Goal: Task Accomplishment & Management: Manage account settings

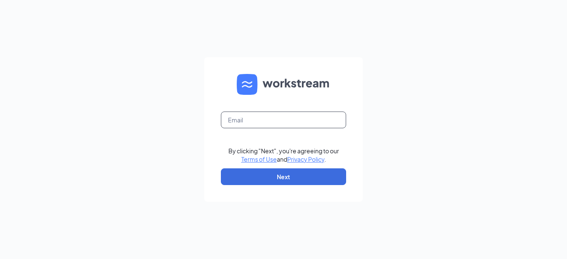
click at [238, 122] on input "text" at bounding box center [283, 120] width 125 height 17
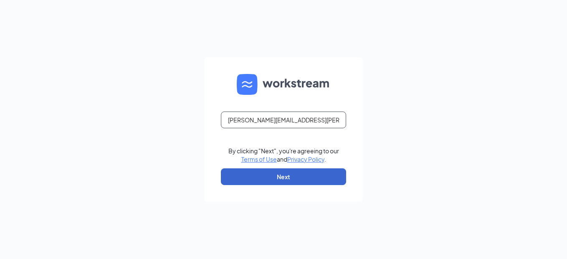
type input "jessica.tietjens@pjunited.com"
click at [254, 178] on button "Next" at bounding box center [283, 176] width 125 height 17
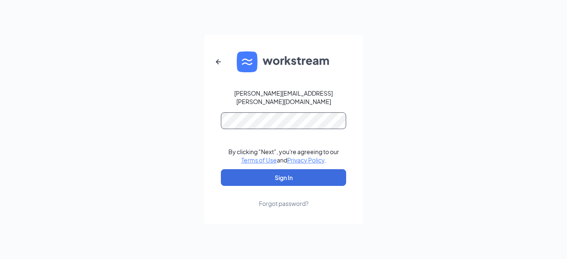
click at [221, 169] on button "Sign In" at bounding box center [283, 177] width 125 height 17
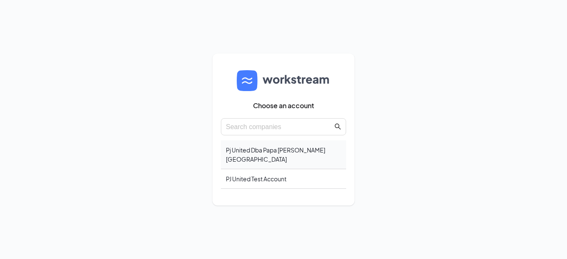
click at [283, 161] on div "Pj United Dba Papa [PERSON_NAME][GEOGRAPHIC_DATA]" at bounding box center [283, 154] width 125 height 29
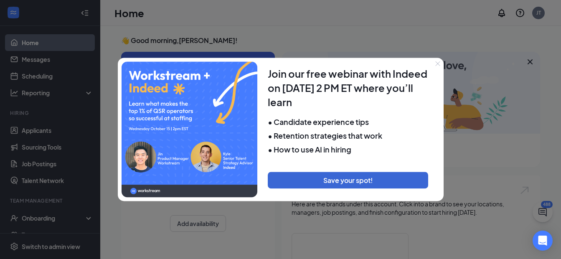
click at [435, 63] on icon "Close" at bounding box center [437, 63] width 5 height 5
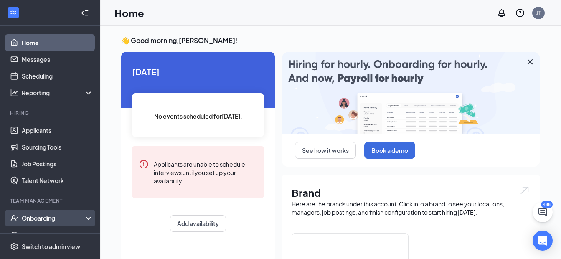
click at [20, 216] on div "Onboarding" at bounding box center [50, 218] width 100 height 17
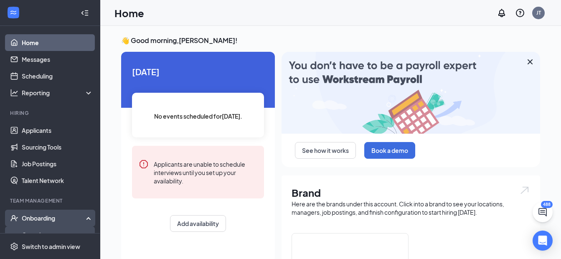
scroll to position [42, 0]
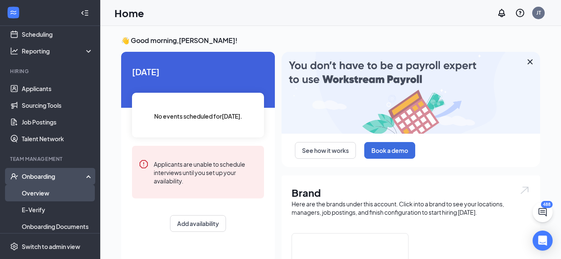
click at [30, 198] on link "Overview" at bounding box center [57, 193] width 71 height 17
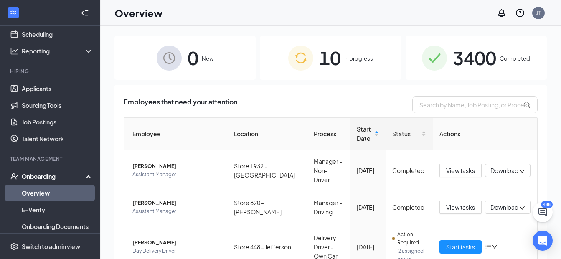
drag, startPoint x: 489, startPoint y: 46, endPoint x: 418, endPoint y: 129, distance: 109.9
click at [489, 46] on span "3400" at bounding box center [474, 57] width 43 height 29
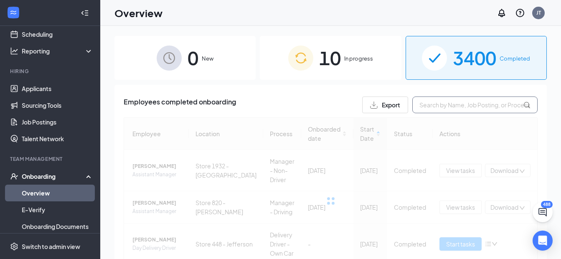
click at [425, 106] on input "text" at bounding box center [474, 104] width 125 height 17
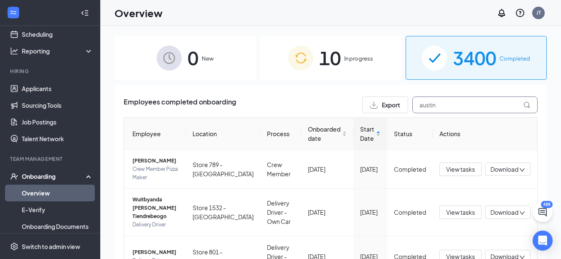
type input "austin"
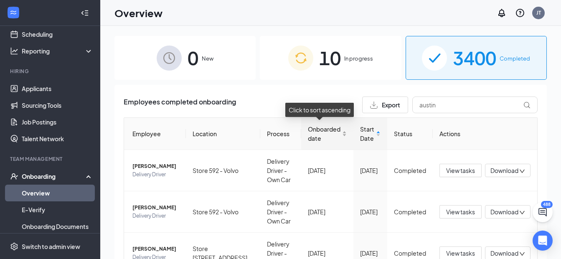
click at [314, 132] on span "Onboarded date" at bounding box center [324, 133] width 33 height 18
click at [320, 130] on span "Onboarded date" at bounding box center [324, 133] width 33 height 18
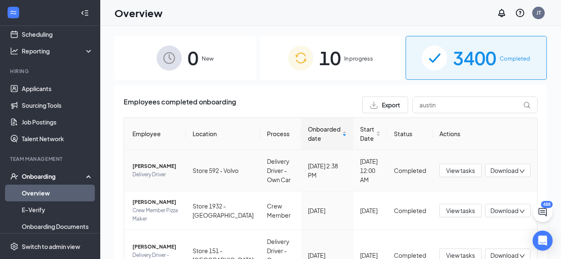
click at [156, 169] on span "Austin E Jacobs" at bounding box center [155, 166] width 47 height 8
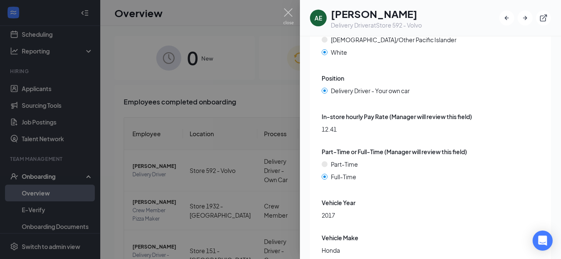
scroll to position [2255, 0]
click at [289, 20] on img at bounding box center [288, 16] width 10 height 16
